Goal: Task Accomplishment & Management: Use online tool/utility

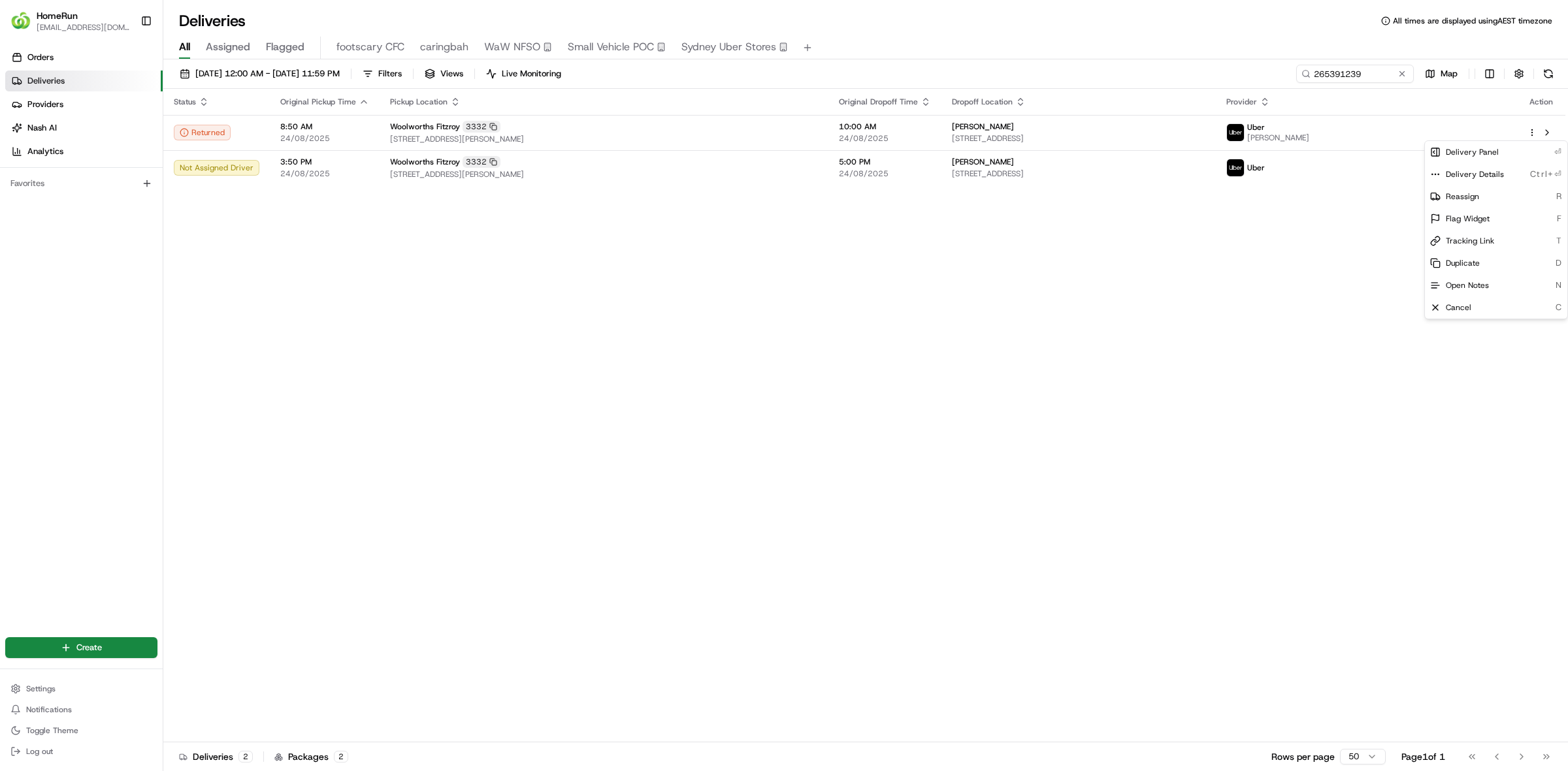
click at [936, 410] on html "HomeRun [EMAIL_ADDRESS][DOMAIN_NAME] Toggle Sidebar Orders Deliveries Providers…" at bounding box center [784, 386] width 1568 height 771
click at [1369, 78] on input "265391239" at bounding box center [1335, 74] width 157 height 19
click at [1369, 77] on input "265391239" at bounding box center [1335, 74] width 157 height 19
paste input "6193733"
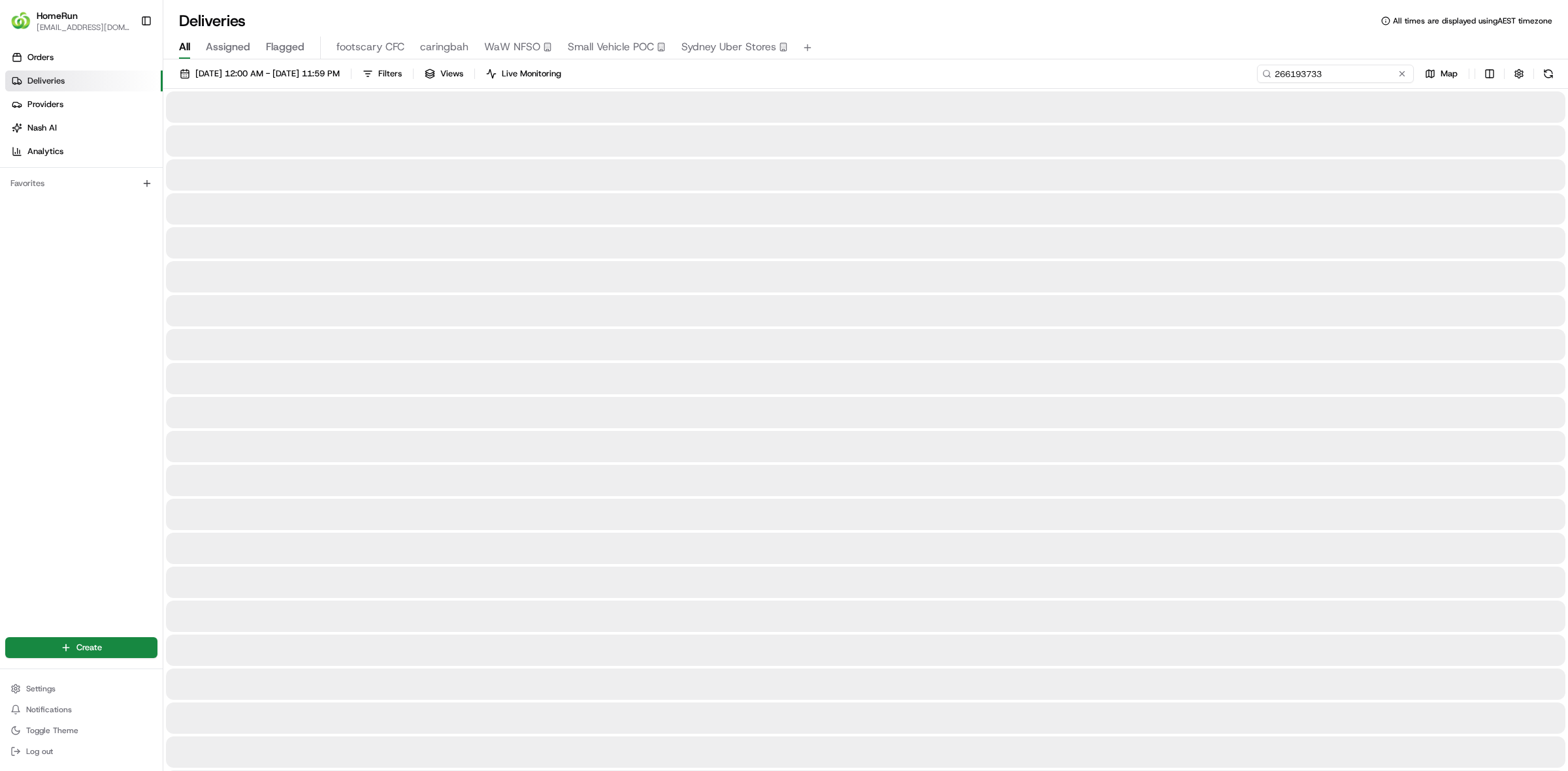
type input "266193733"
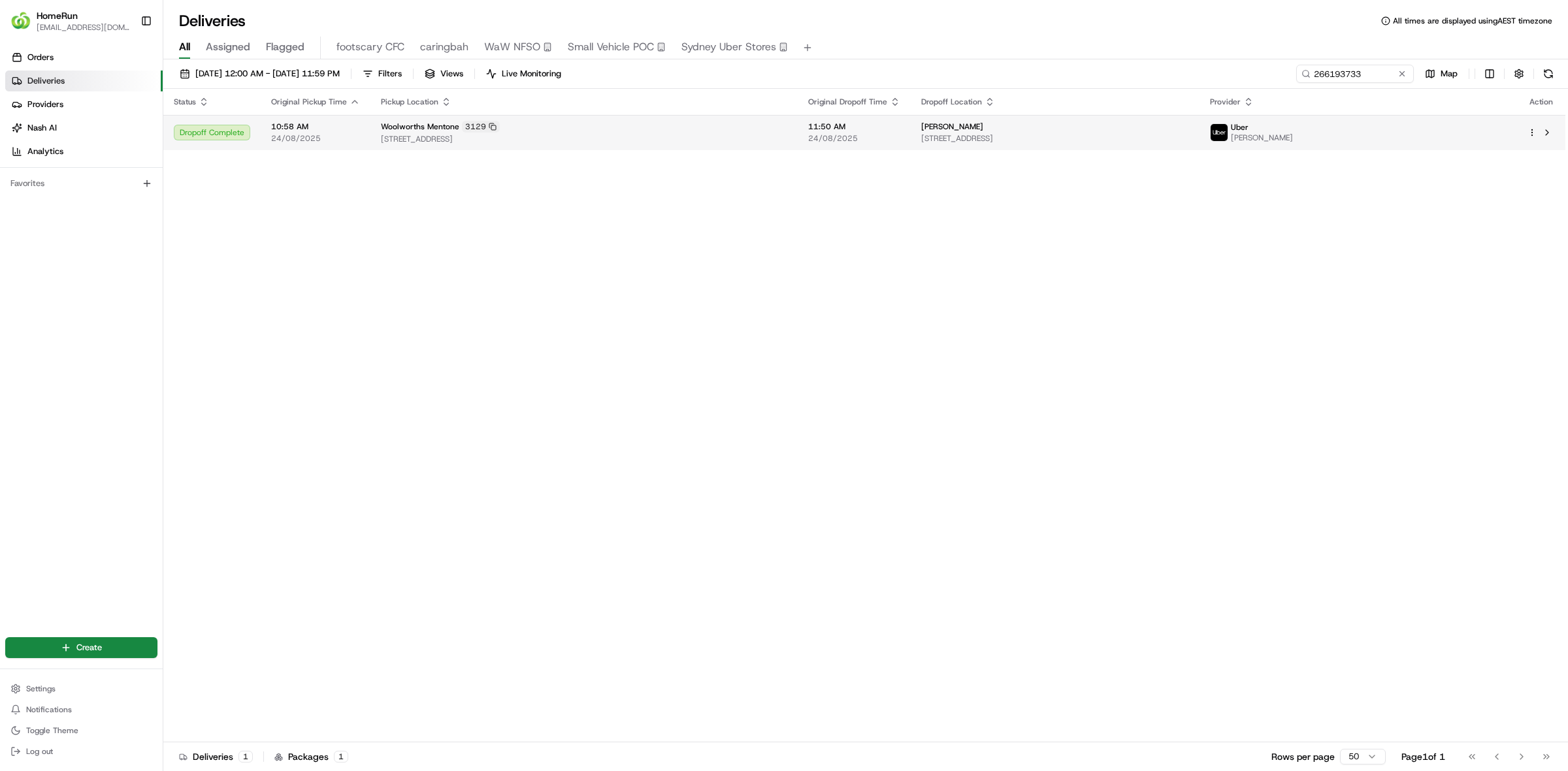
click at [1529, 134] on html "HomeRun [EMAIL_ADDRESS][DOMAIN_NAME] Toggle Sidebar Orders Deliveries Providers…" at bounding box center [784, 386] width 1568 height 771
click at [1473, 235] on span "Duplicate" at bounding box center [1463, 240] width 34 height 10
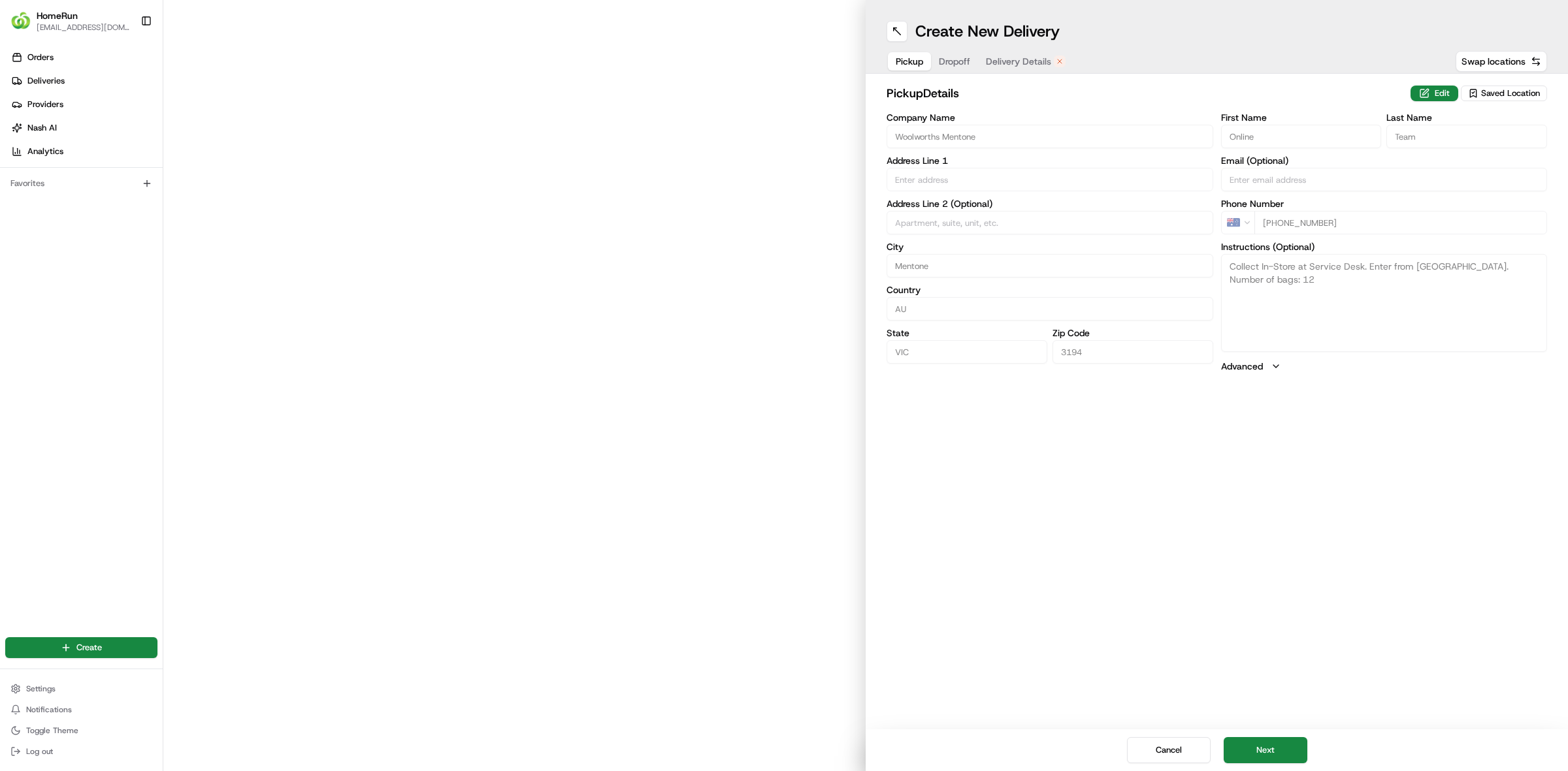
type input "[STREET_ADDRESS]"
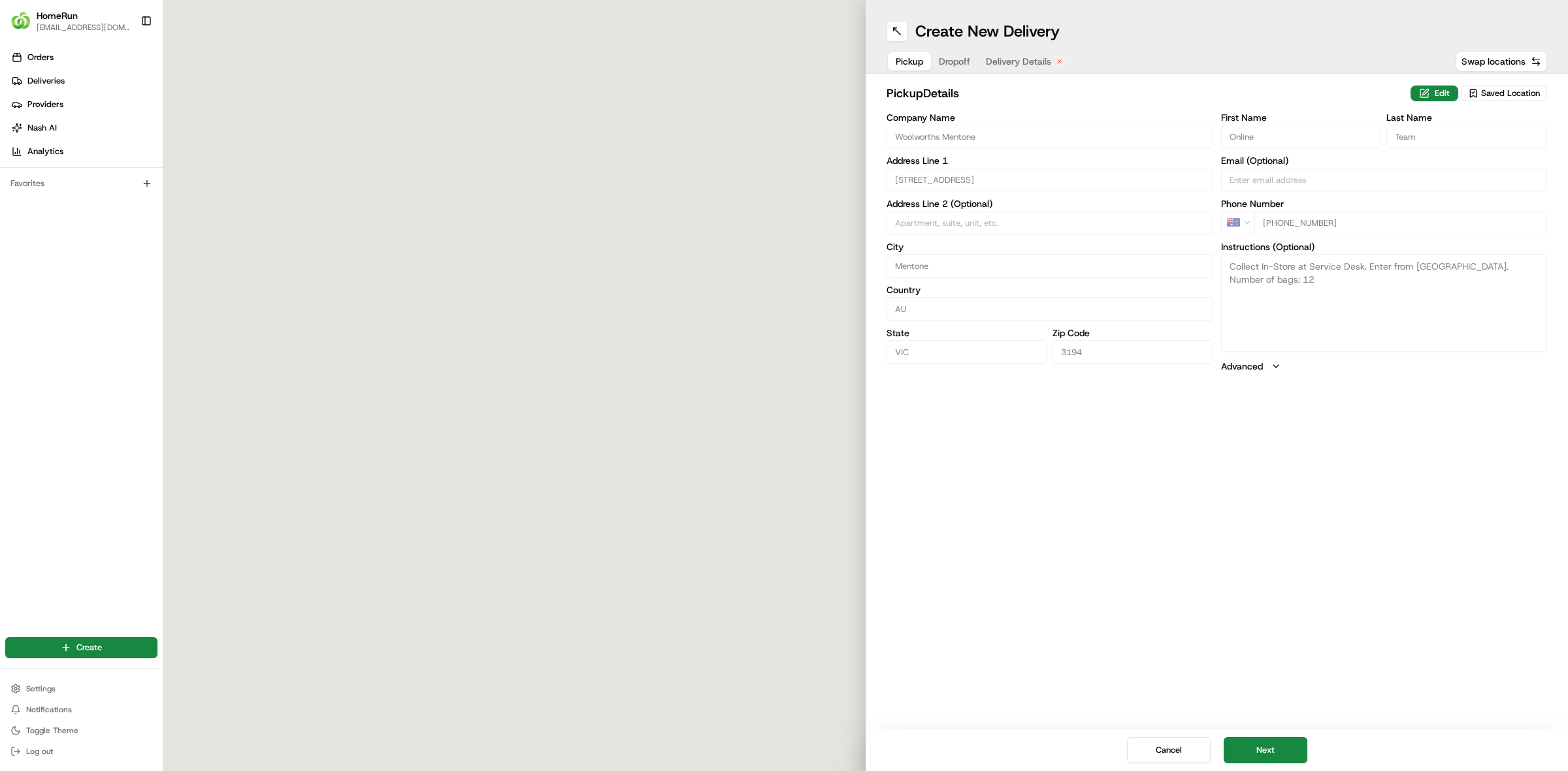
type textarea "Collect In-Store at Service Desk. Enter from [GEOGRAPHIC_DATA]. Number of bags:…"
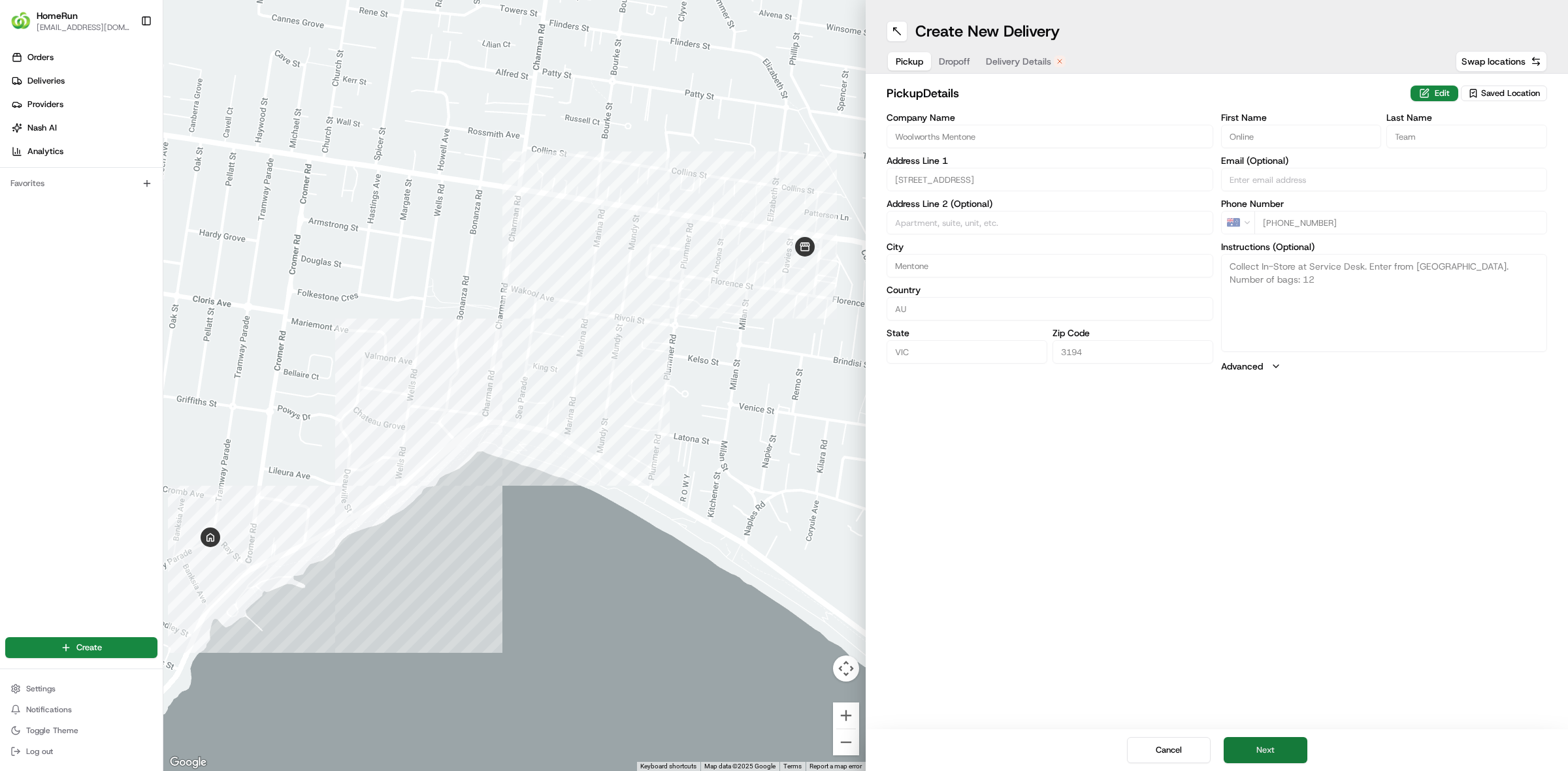
drag, startPoint x: 1287, startPoint y: 758, endPoint x: 1275, endPoint y: 756, distance: 12.2
click at [1287, 758] on button "Next" at bounding box center [1265, 750] width 84 height 26
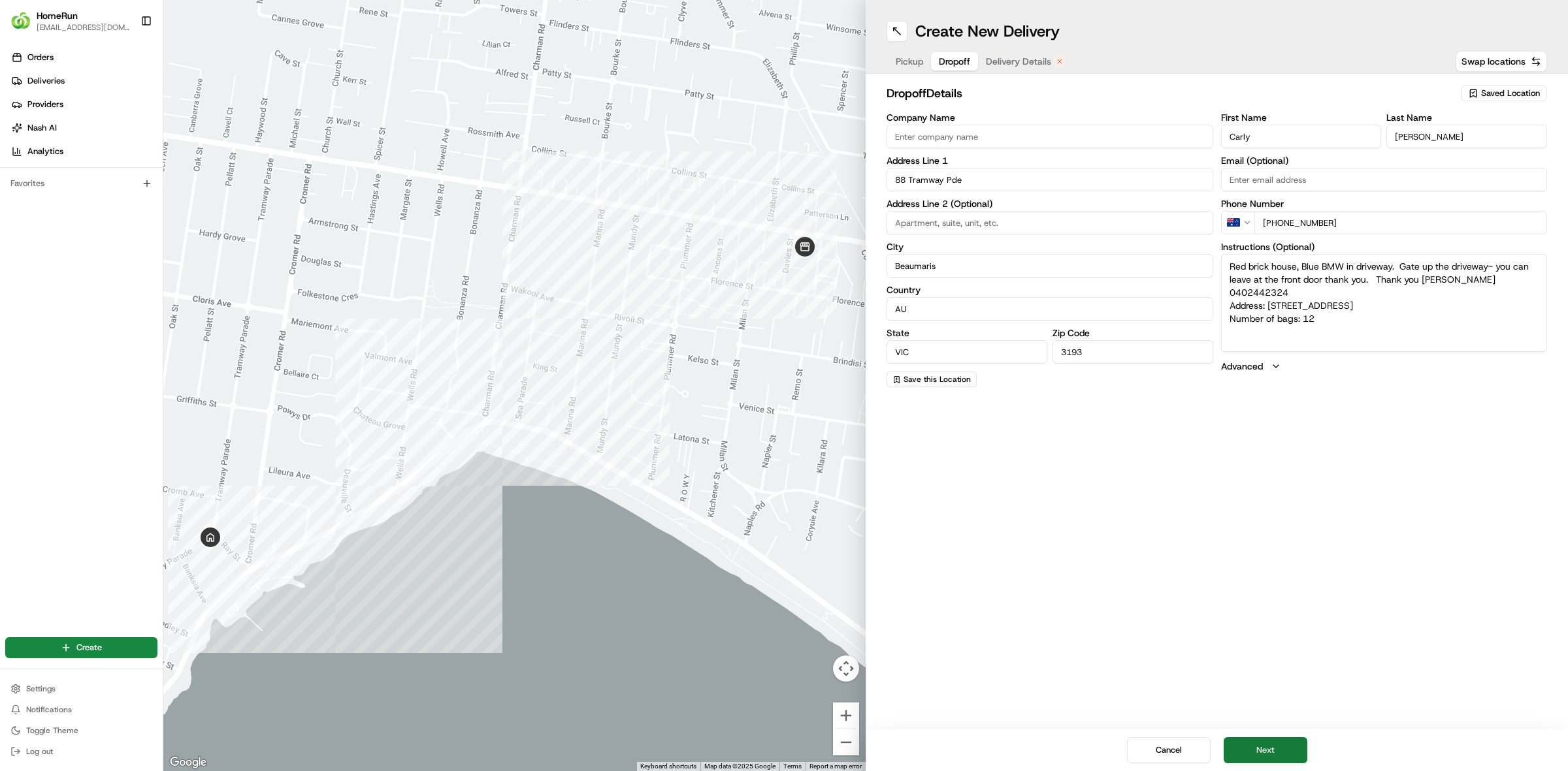
click at [1285, 756] on button "Next" at bounding box center [1265, 750] width 84 height 26
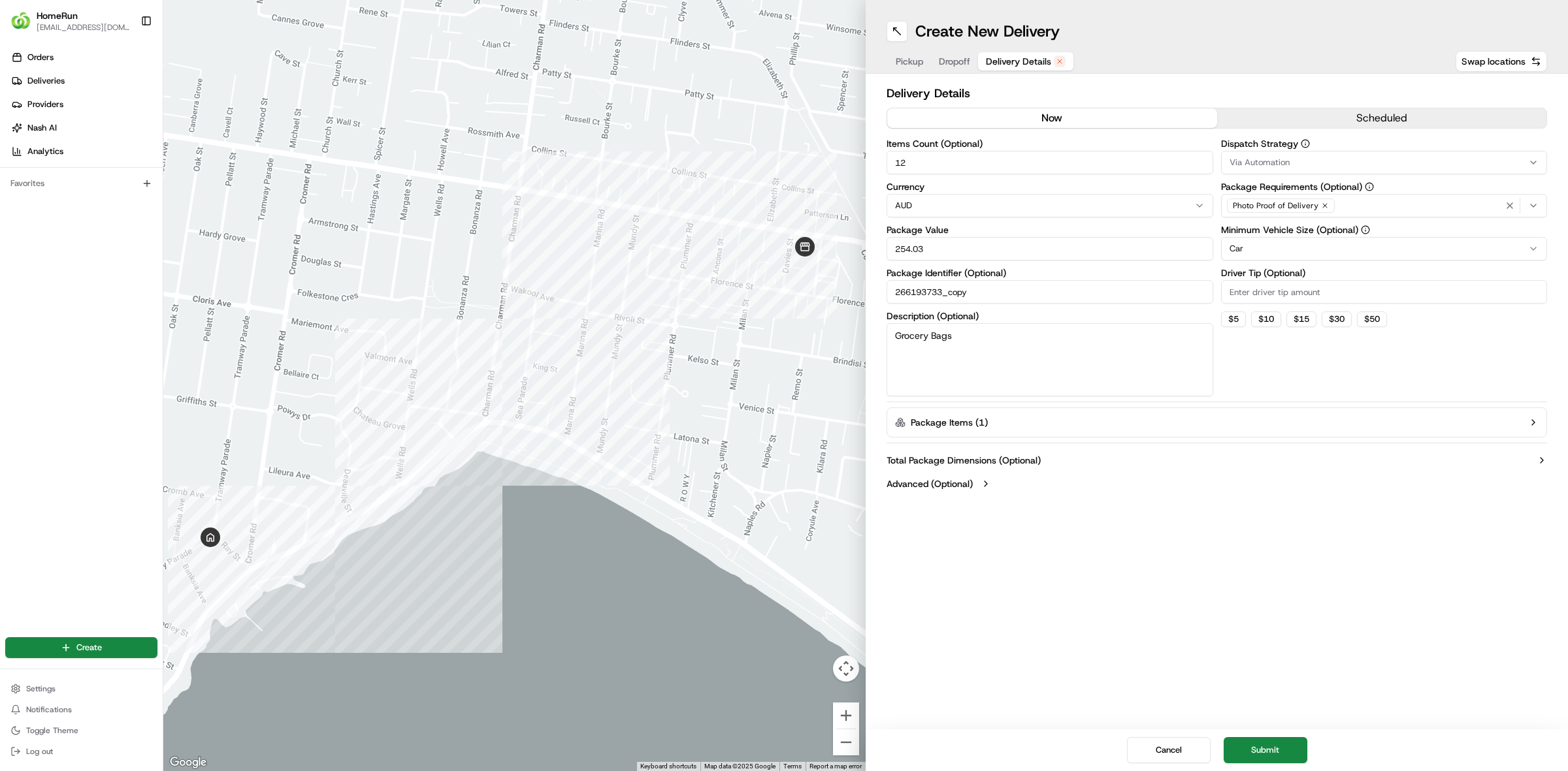
click at [1046, 117] on button "now" at bounding box center [1052, 118] width 330 height 19
click at [997, 284] on input "266193733_copy" at bounding box center [1049, 292] width 327 height 24
type input "266193733_copyy"
drag, startPoint x: 1266, startPoint y: 736, endPoint x: 1279, endPoint y: 747, distance: 17.0
click at [1268, 736] on div "Cancel Submit" at bounding box center [1217, 751] width 702 height 42
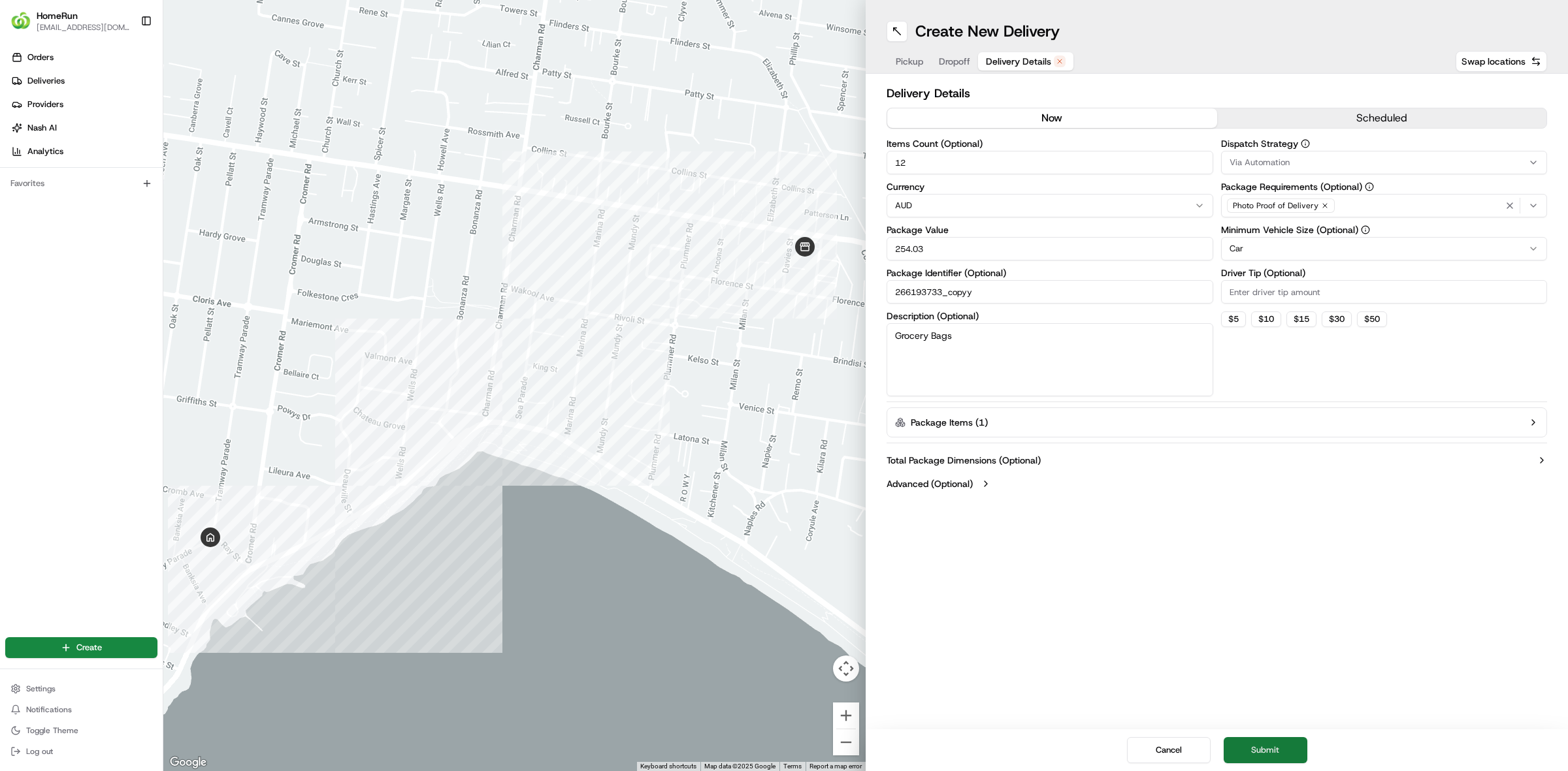
click at [1280, 748] on button "Submit" at bounding box center [1265, 750] width 84 height 26
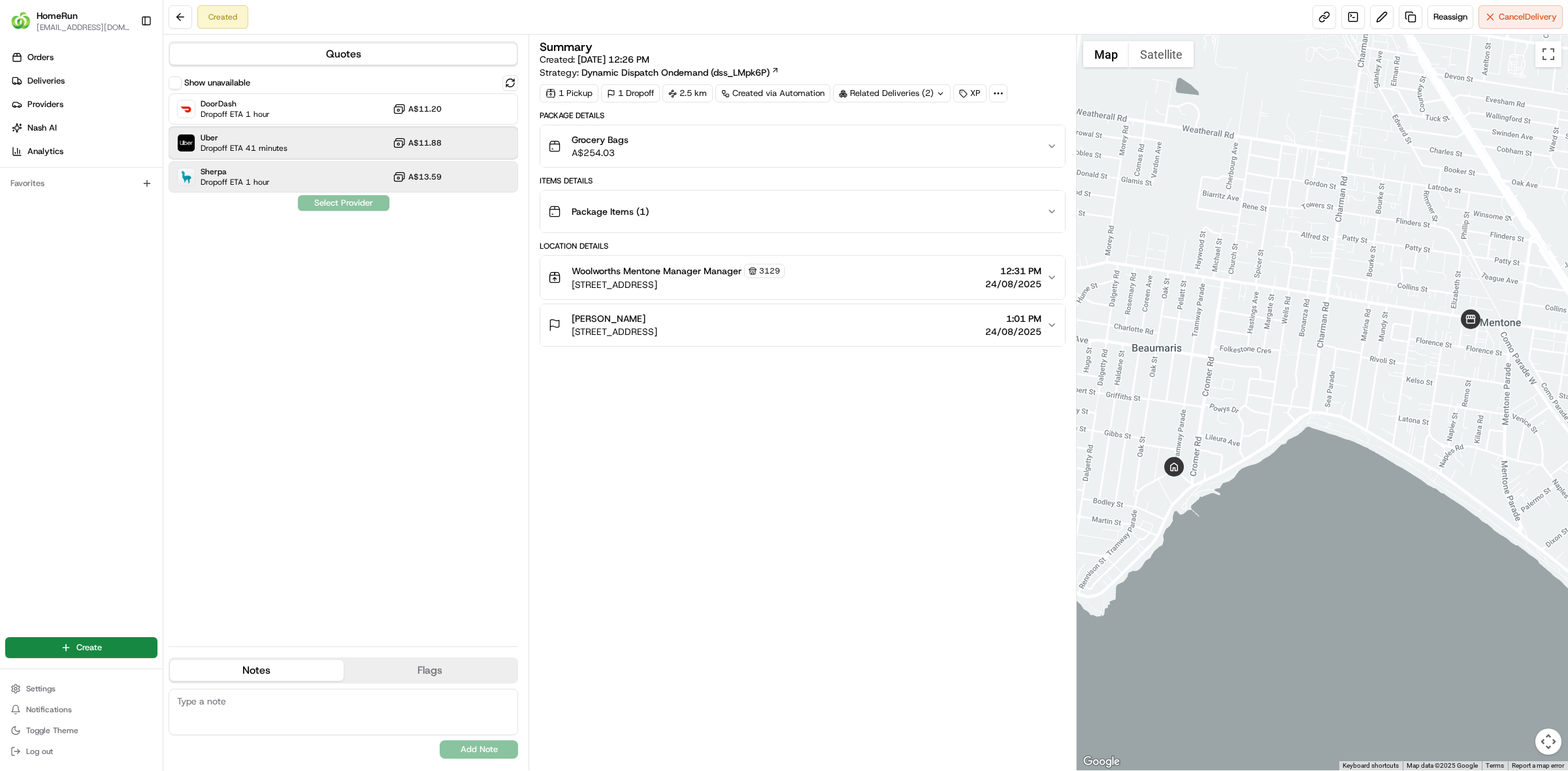
drag, startPoint x: 249, startPoint y: 136, endPoint x: 283, endPoint y: 164, distance: 44.0
click at [250, 136] on span "Uber" at bounding box center [244, 137] width 87 height 10
click at [328, 200] on button "Assign Provider" at bounding box center [343, 202] width 93 height 16
